Goal: Information Seeking & Learning: Find specific fact

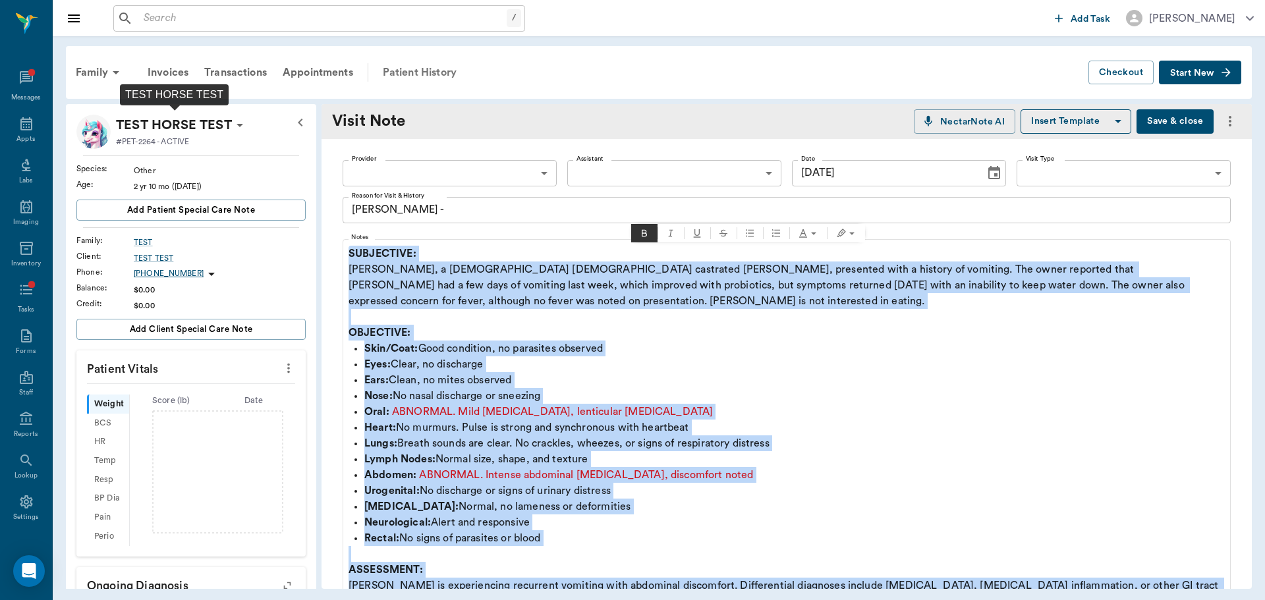
click at [436, 67] on div "Patient History" at bounding box center [420, 73] width 90 height 32
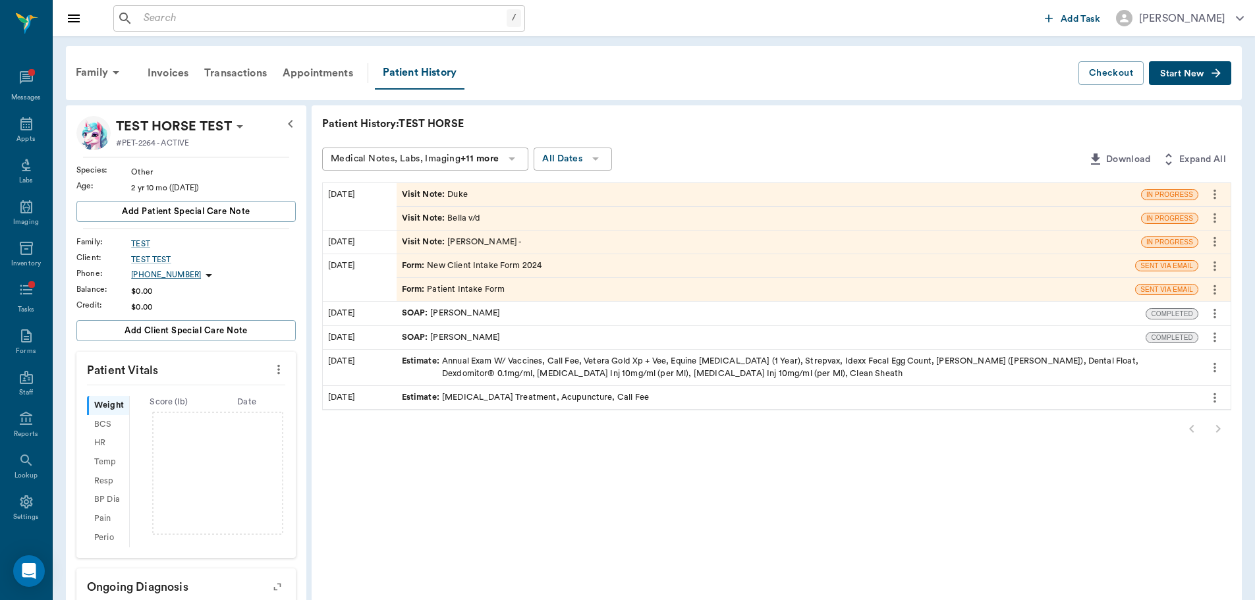
click at [427, 199] on span "Visit Note :" at bounding box center [425, 194] width 46 height 13
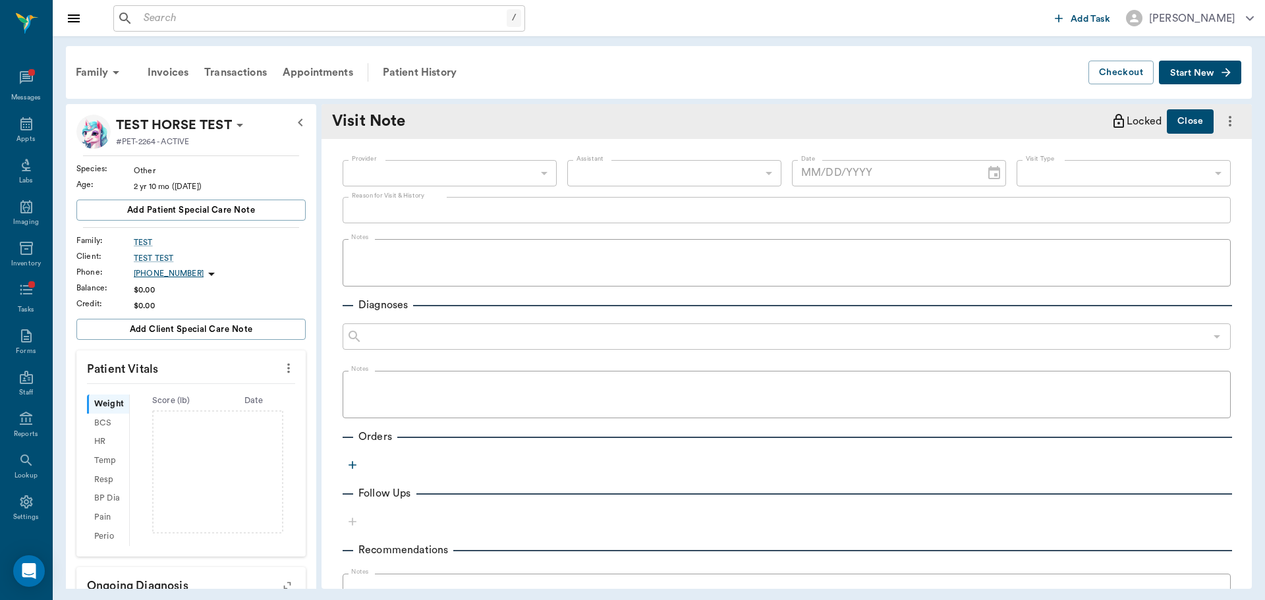
type textarea "Duke"
type input "[DATE]"
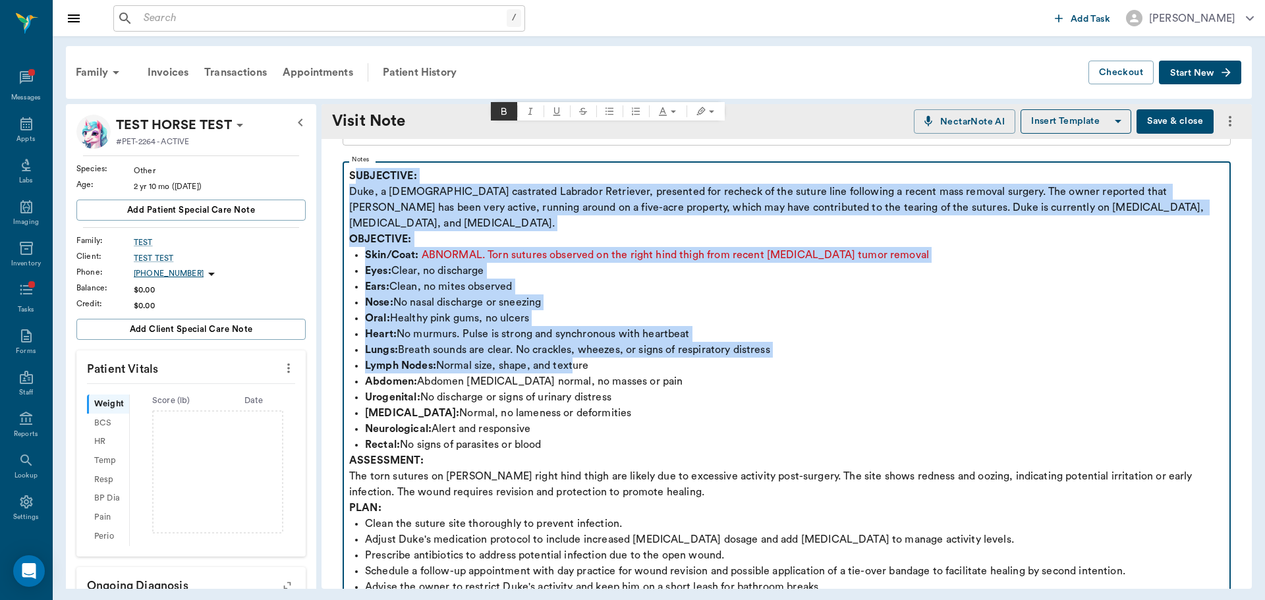
scroll to position [132, 0]
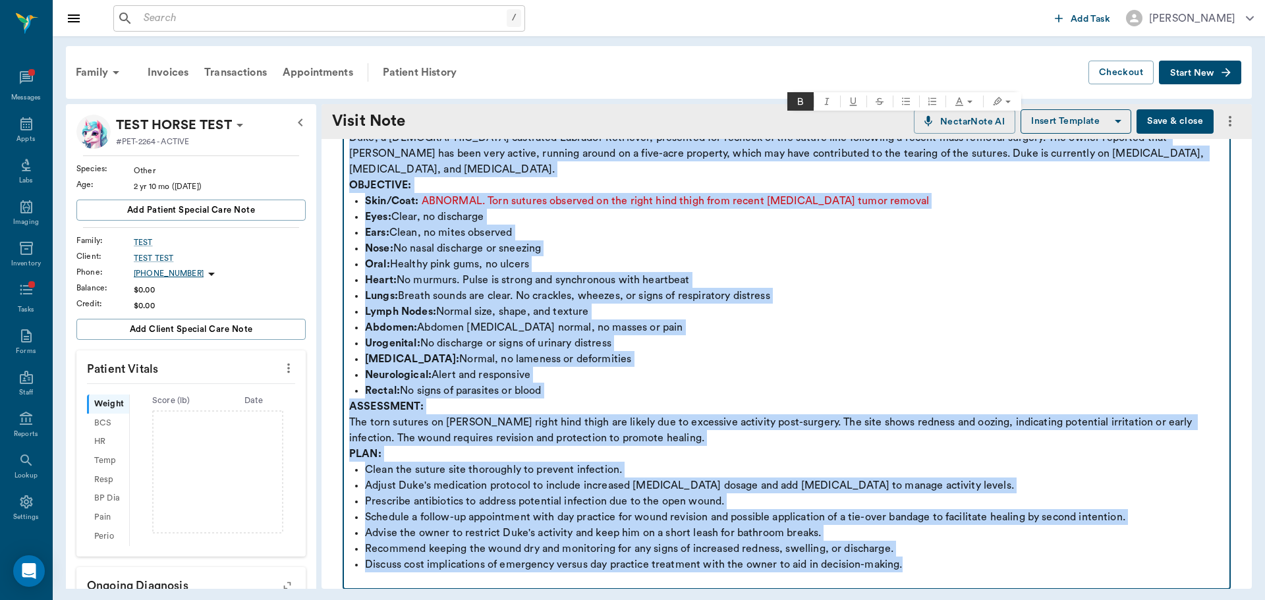
drag, startPoint x: 352, startPoint y: 256, endPoint x: 1132, endPoint y: 551, distance: 833.5
click at [1132, 551] on div "SUBJECTIVE: [PERSON_NAME], a [DEMOGRAPHIC_DATA] castrated Labrador Retriever, p…" at bounding box center [786, 351] width 875 height 474
copy div "UBJECTIVE: Duke, a [DEMOGRAPHIC_DATA] castrated Labrador Retriever, presented f…"
